Goal: Obtain resource: Obtain resource

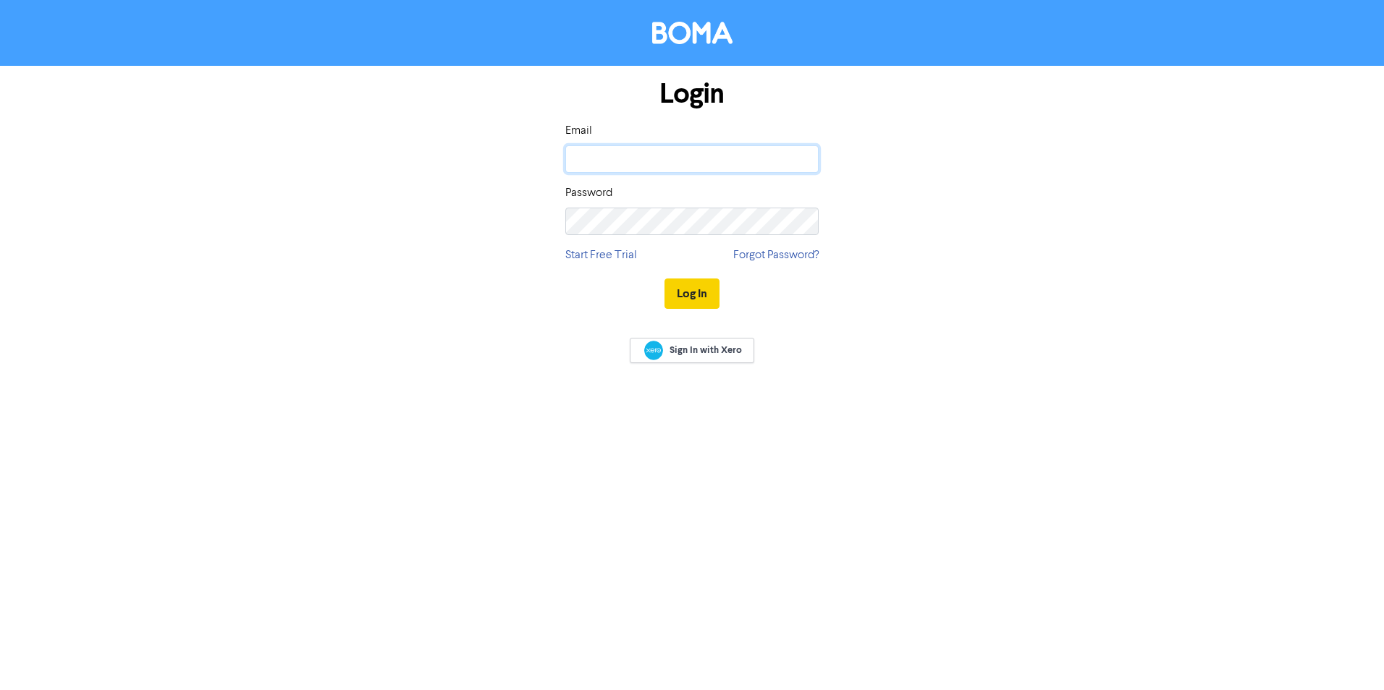
type input "[EMAIL_ADDRESS][DOMAIN_NAME]"
click at [699, 298] on button "Log In" at bounding box center [691, 294] width 55 height 30
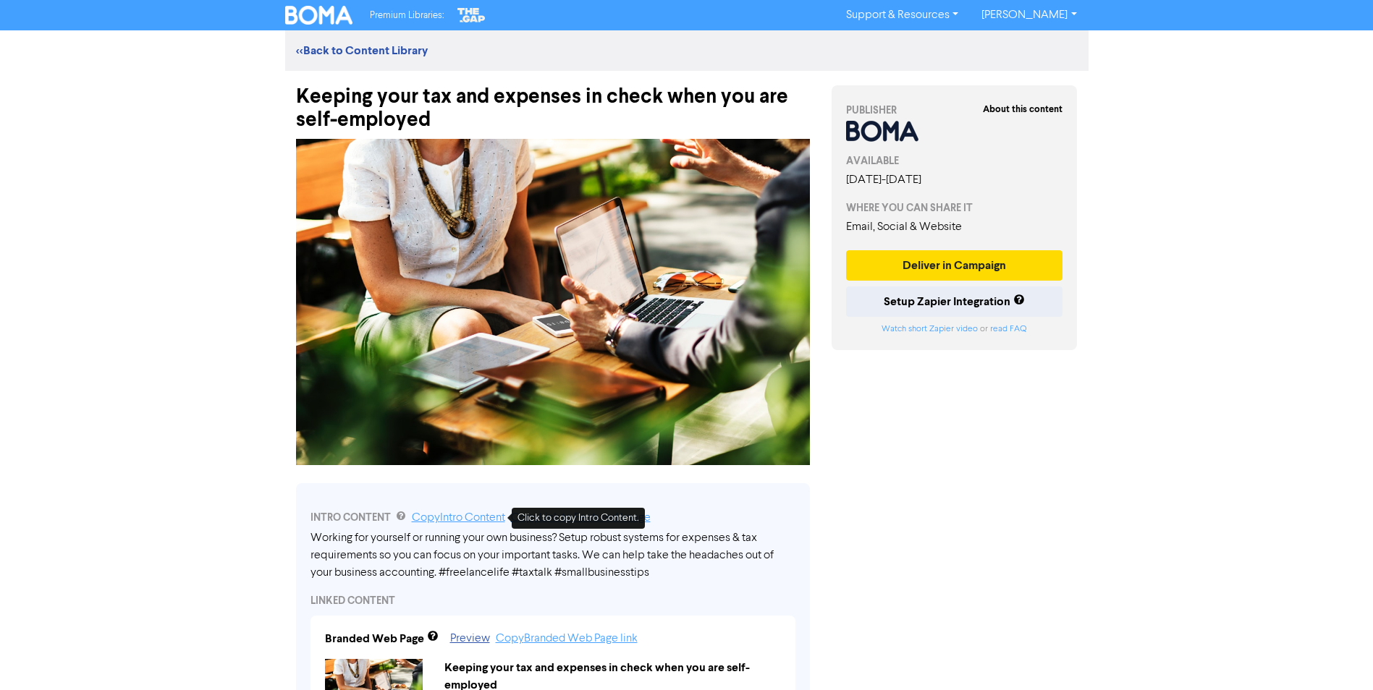
drag, startPoint x: 449, startPoint y: 520, endPoint x: 431, endPoint y: 520, distance: 18.1
click at [449, 520] on link "Copy Intro Content" at bounding box center [458, 518] width 93 height 12
click at [128, 141] on div "Premium Libraries: Support & Resources Video Tutorials FAQ & Guides Marketing E…" at bounding box center [686, 345] width 1373 height 690
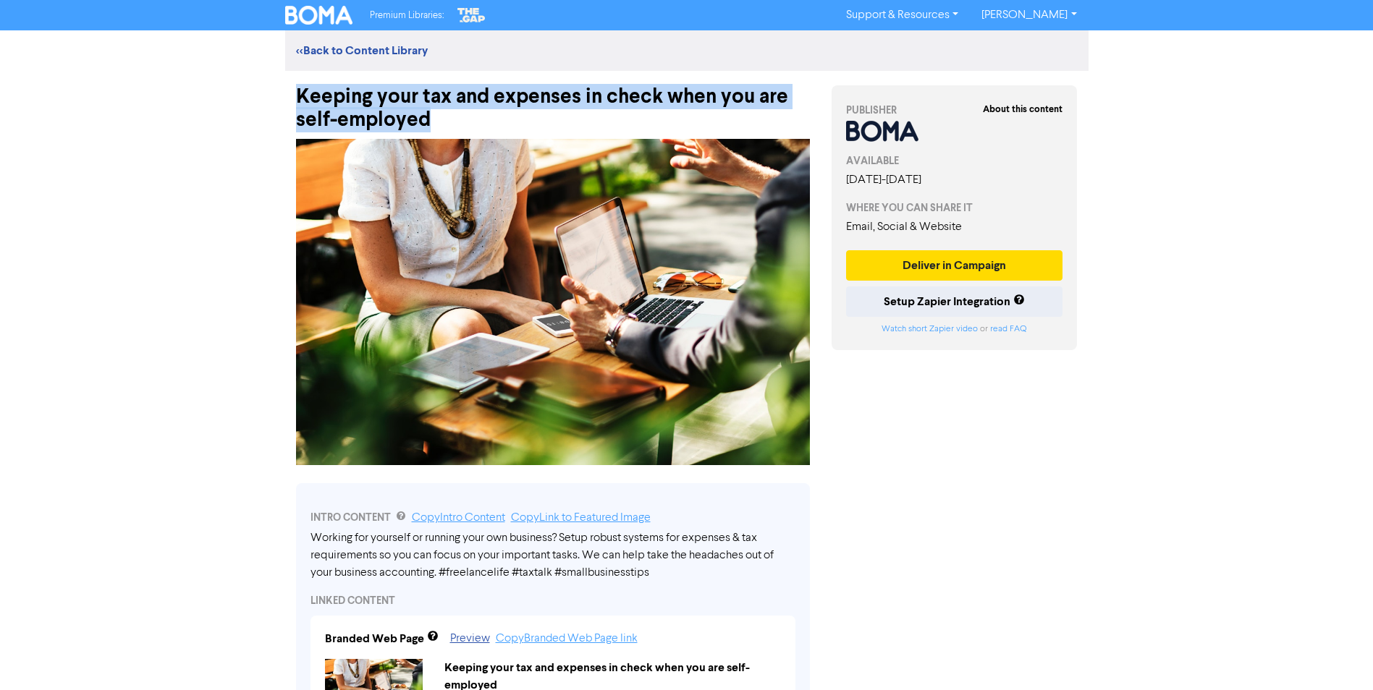
drag, startPoint x: 430, startPoint y: 116, endPoint x: 274, endPoint y: 101, distance: 157.1
click at [274, 101] on div "<< Back to Content Library Keeping your tax and expenses in check when you are …" at bounding box center [686, 701] width 825 height 1343
copy div "Keeping your tax and expenses in check when you are self-employed"
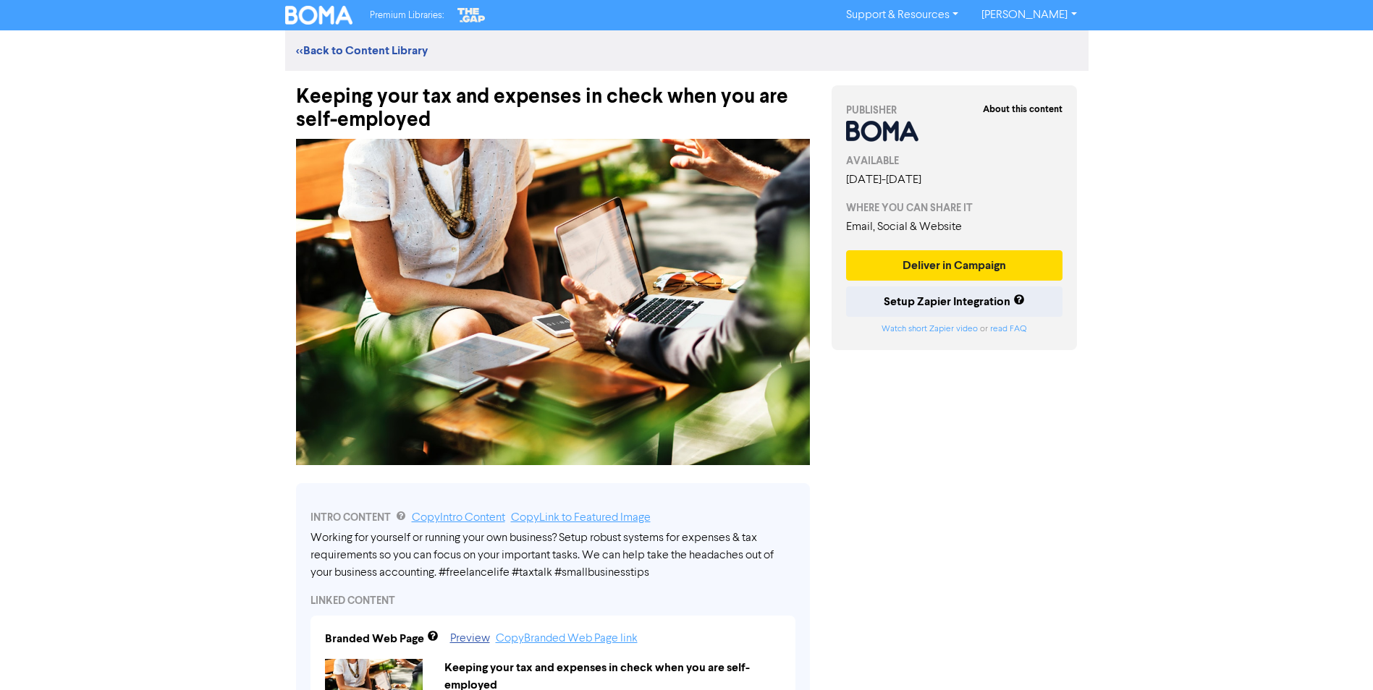
click at [116, 286] on div "Premium Libraries: Support & Resources Video Tutorials FAQ & Guides Marketing E…" at bounding box center [686, 345] width 1373 height 690
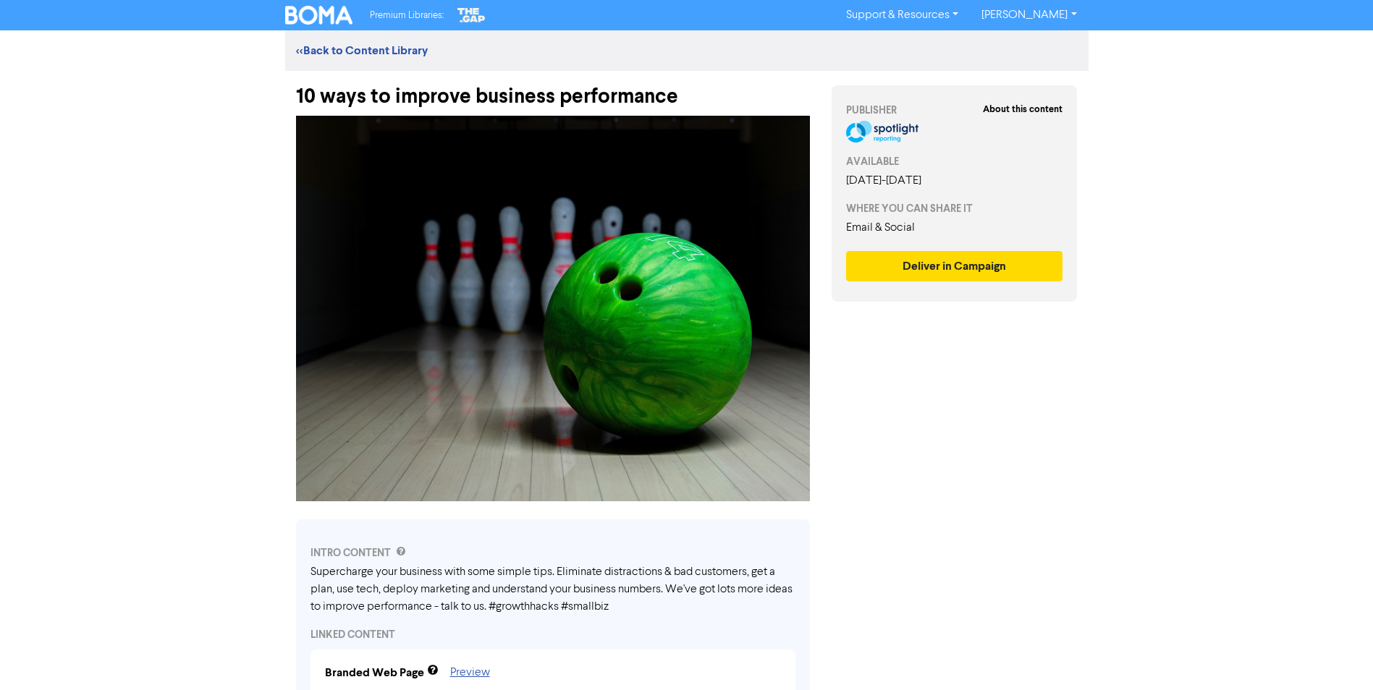
click at [126, 285] on div "Premium Libraries: Support & Resources Video Tutorials FAQ & Guides Marketing E…" at bounding box center [686, 345] width 1373 height 690
click at [99, 239] on div "Premium Libraries: Support & Resources Video Tutorials FAQ & Guides Marketing E…" at bounding box center [686, 345] width 1373 height 690
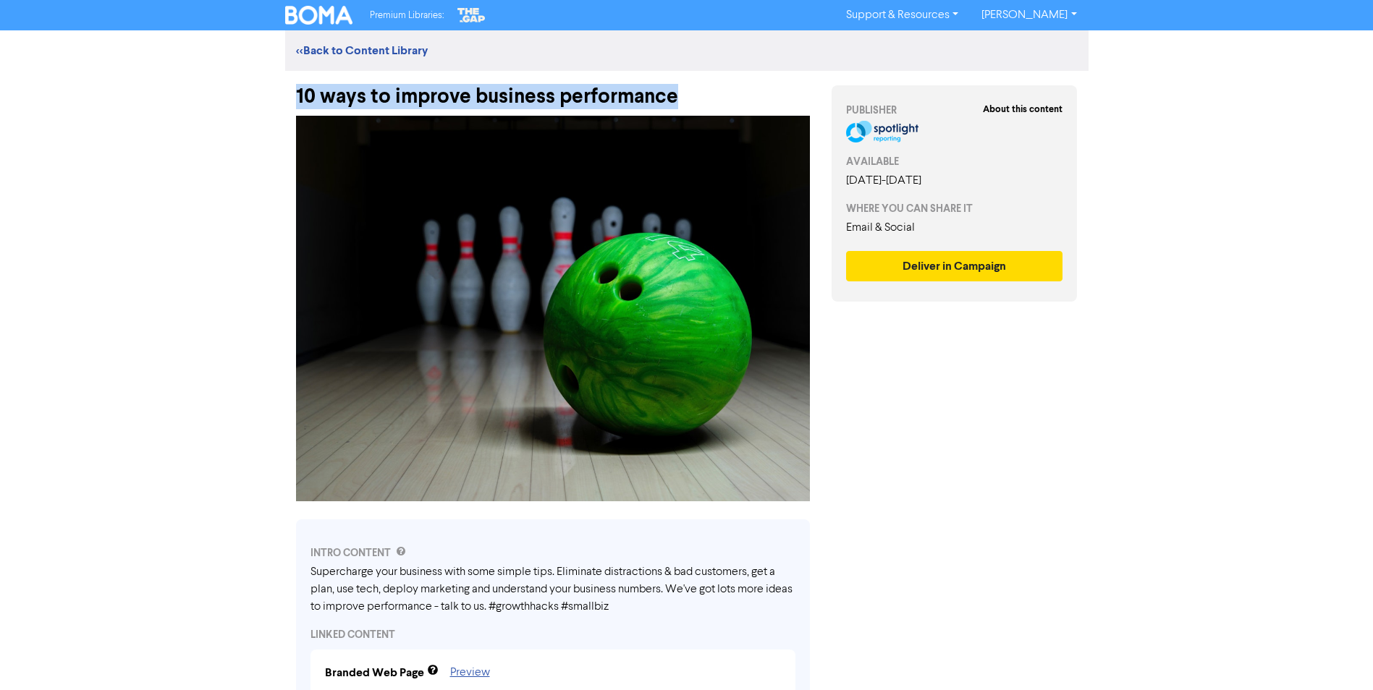
drag, startPoint x: 682, startPoint y: 91, endPoint x: 292, endPoint y: 96, distance: 390.0
click at [292, 96] on div "10 ways to improve business performance" at bounding box center [552, 90] width 535 height 38
copy div "10 ways to improve business performance"
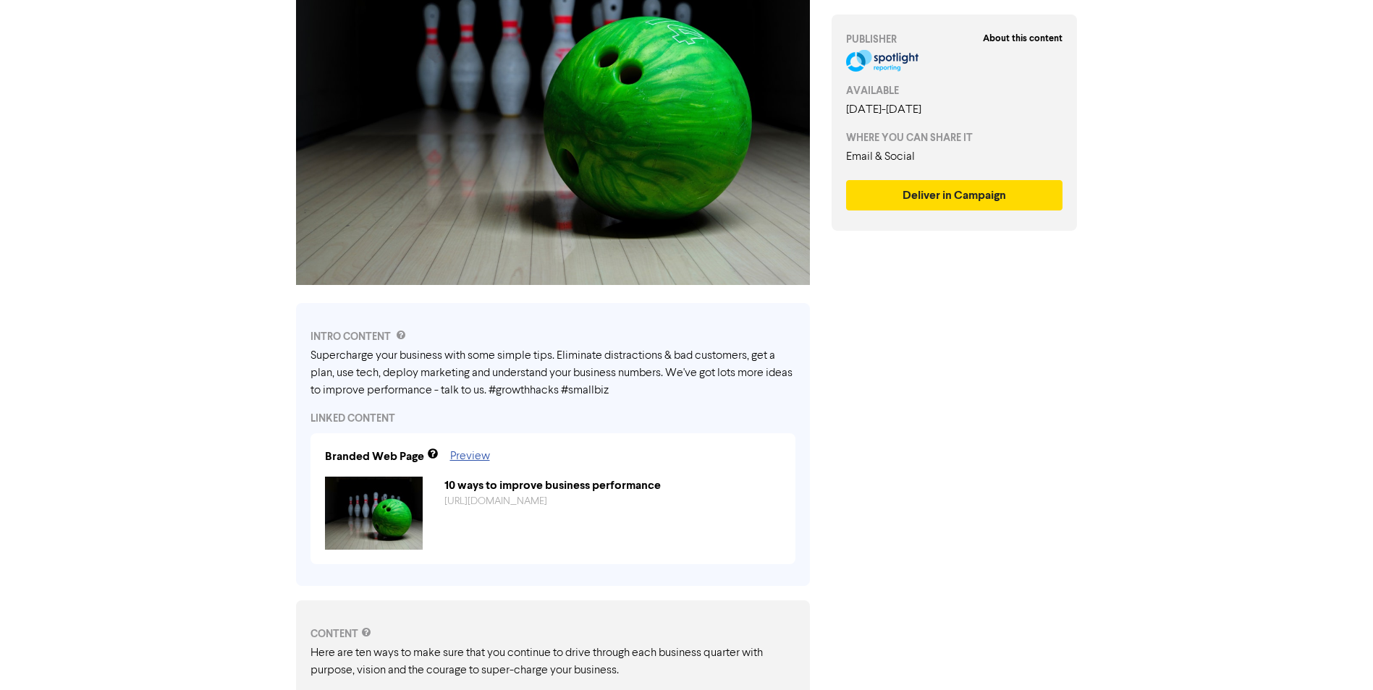
scroll to position [217, 0]
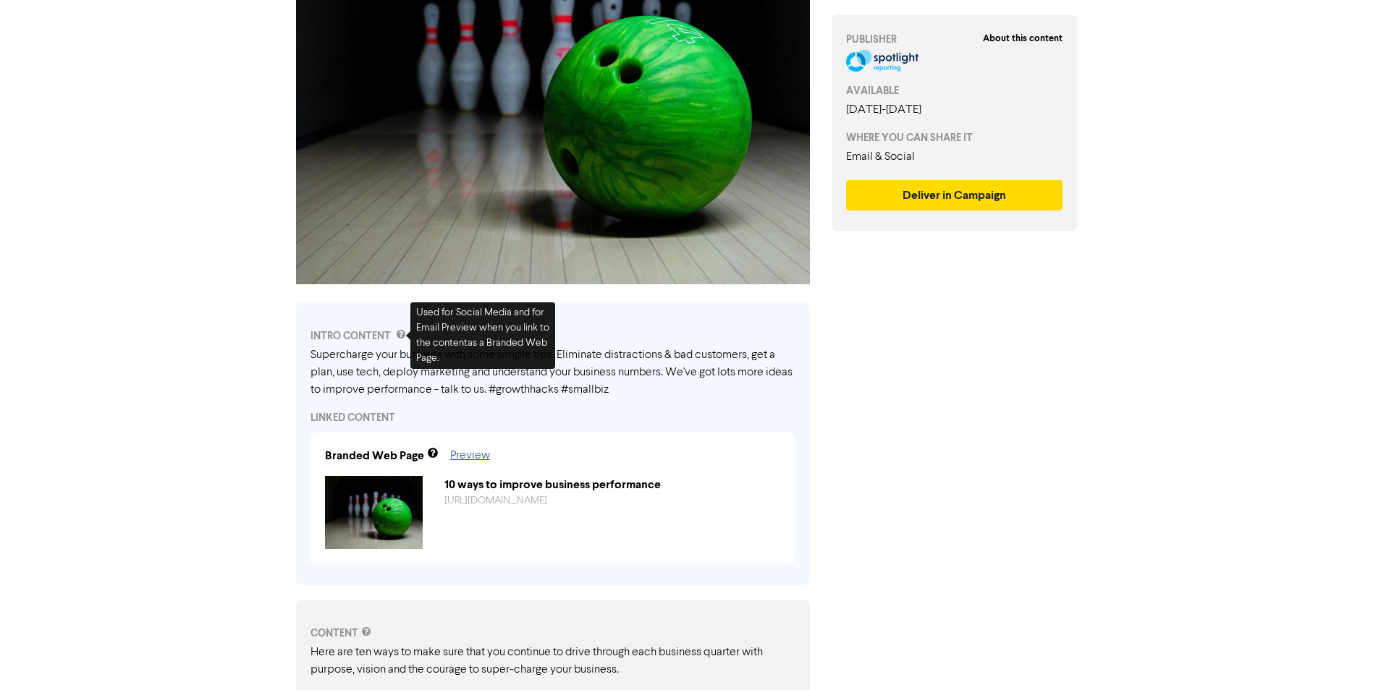
click at [167, 473] on html "Premium Libraries: Support & Resources Video Tutorials FAQ & Guides Marketing E…" at bounding box center [686, 128] width 1373 height 690
click at [455, 378] on div "Supercharge your business with some simple tips. Eliminate distractions & bad c…" at bounding box center [552, 373] width 485 height 52
click at [627, 386] on div "Supercharge your business with some simple tips. Eliminate distractions & bad c…" at bounding box center [552, 373] width 485 height 52
click at [906, 431] on div "About this content PUBLISHER AVAILABLE [DATE] - [DATE] WHERE YOU CAN SHARE IT E…" at bounding box center [955, 610] width 268 height 1512
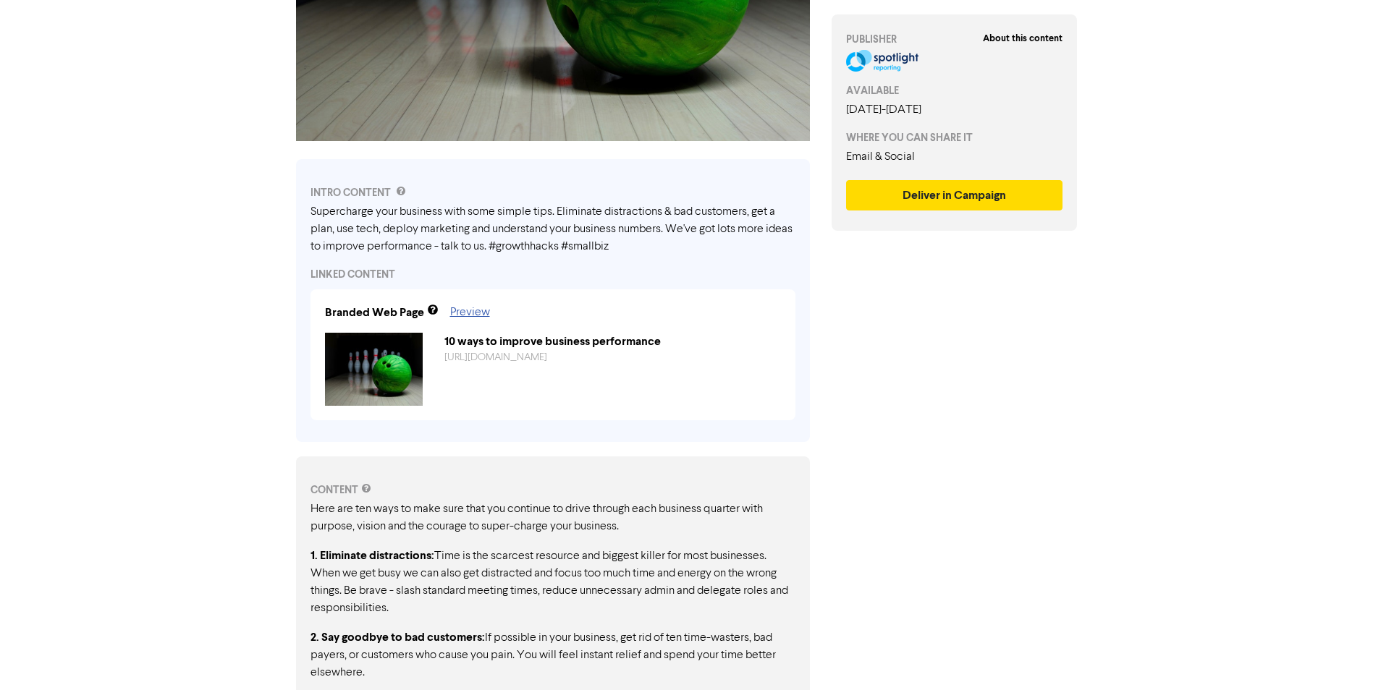
scroll to position [362, 0]
click at [420, 247] on div "Supercharge your business with some simple tips. Eliminate distractions & bad c…" at bounding box center [552, 228] width 485 height 52
click at [366, 232] on div "Supercharge your business with some simple tips. Eliminate distractions & bad c…" at bounding box center [552, 228] width 485 height 52
drag, startPoint x: 355, startPoint y: 228, endPoint x: 93, endPoint y: 207, distance: 262.8
